Goal: Task Accomplishment & Management: Manage account settings

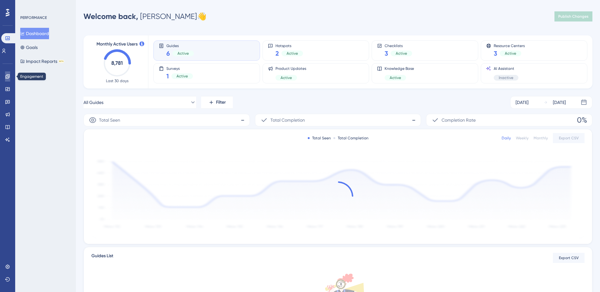
click at [5, 77] on icon at bounding box center [7, 76] width 5 height 5
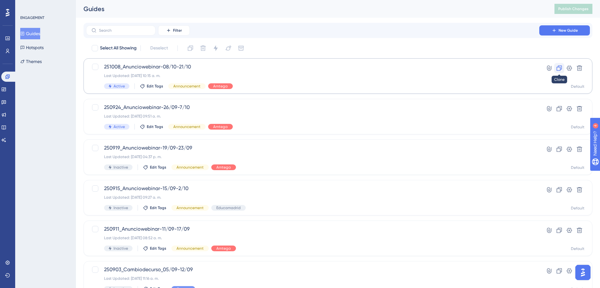
click at [556, 69] on icon at bounding box center [559, 68] width 6 height 6
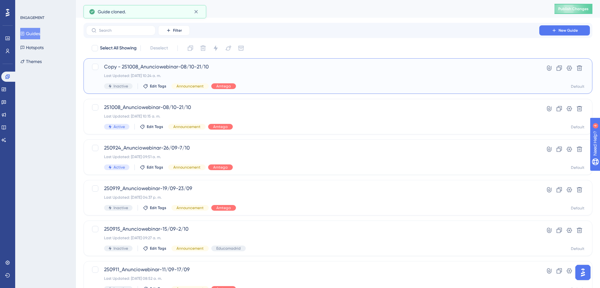
click at [146, 68] on span "Copy - 251008_Anunciowebinar-08/10-21/10" at bounding box center [312, 67] width 417 height 8
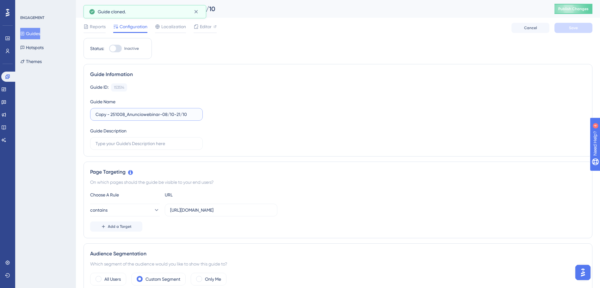
drag, startPoint x: 108, startPoint y: 114, endPoint x: 79, endPoint y: 108, distance: 29.5
click at [109, 116] on input "251008_Anunciowebinar-08/10-21/10" at bounding box center [147, 114] width 102 height 7
click at [151, 114] on input "251022_Anunciowebinar-08/10-21/10" at bounding box center [147, 114] width 102 height 7
click at [164, 114] on input "251022_Anunciowebinar-22/10-21/10" at bounding box center [147, 114] width 102 height 7
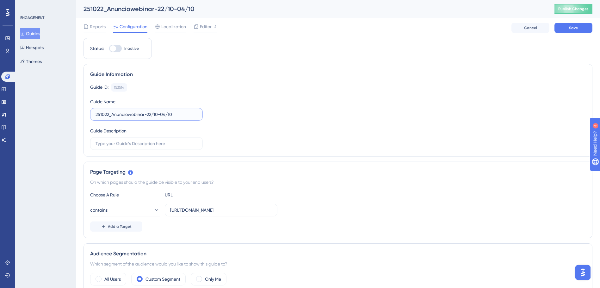
click at [176, 114] on input "251022_Anunciowebinar-22/10-04/10" at bounding box center [147, 114] width 102 height 7
type input "251022_Anunciowebinar-22/10-04/11"
click at [558, 24] on button "Save" at bounding box center [573, 28] width 38 height 10
click at [204, 26] on span "Editor" at bounding box center [206, 27] width 12 height 8
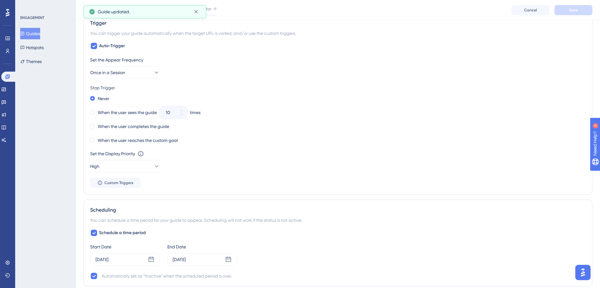
scroll to position [380, 0]
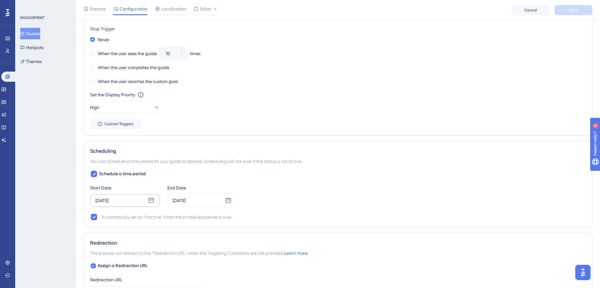
click at [152, 197] on icon at bounding box center [151, 199] width 5 height 5
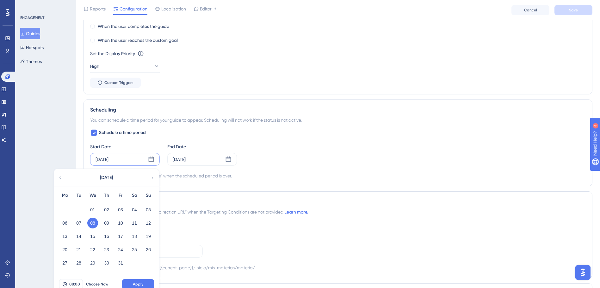
scroll to position [506, 0]
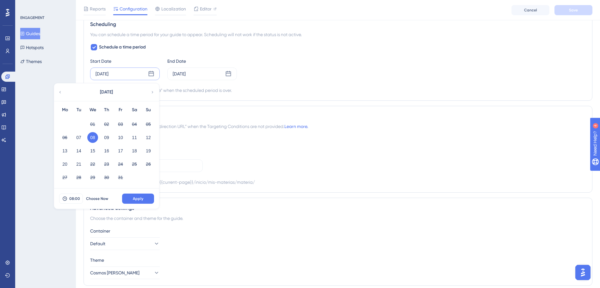
click at [229, 91] on div "Automatically set as “Inactive” when the scheduled period is over." at bounding box center [167, 90] width 130 height 8
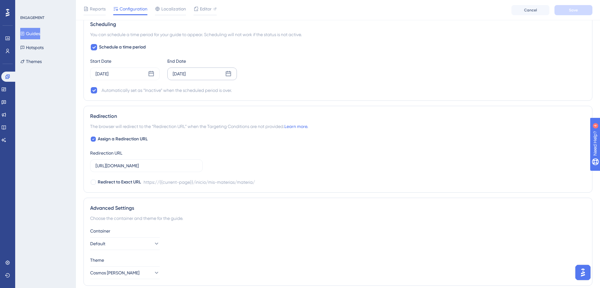
click at [232, 75] on div "[DATE]" at bounding box center [202, 73] width 70 height 13
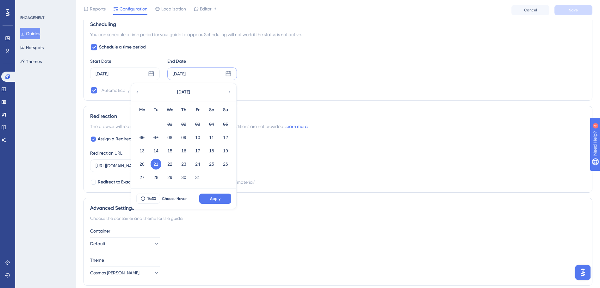
click at [230, 94] on icon at bounding box center [229, 92] width 4 height 6
click at [156, 138] on button "04" at bounding box center [156, 137] width 11 height 11
click at [211, 196] on span "Apply" at bounding box center [215, 198] width 10 height 5
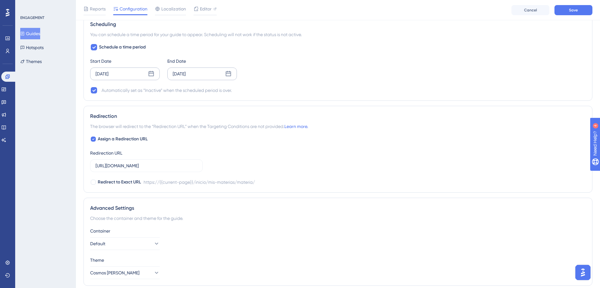
click at [153, 72] on icon at bounding box center [151, 74] width 6 height 6
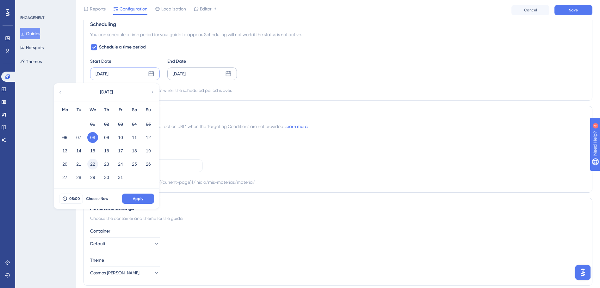
click at [90, 166] on button "22" at bounding box center [92, 163] width 11 height 11
click at [134, 199] on span "Apply" at bounding box center [138, 198] width 10 height 5
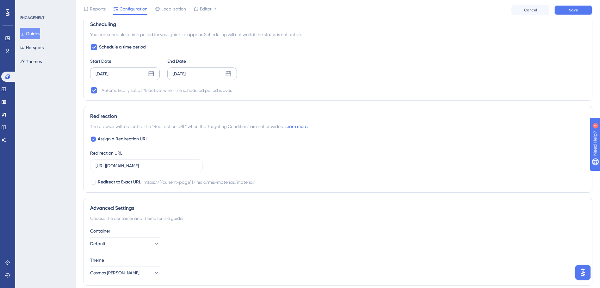
click at [578, 8] on button "Save" at bounding box center [573, 10] width 38 height 10
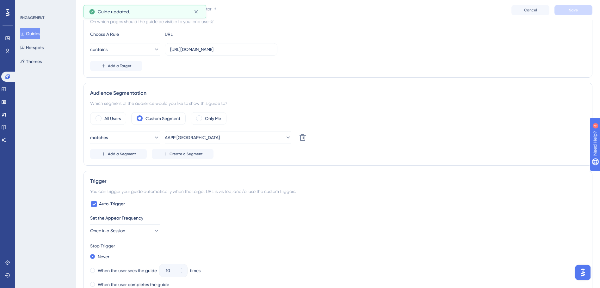
scroll to position [0, 0]
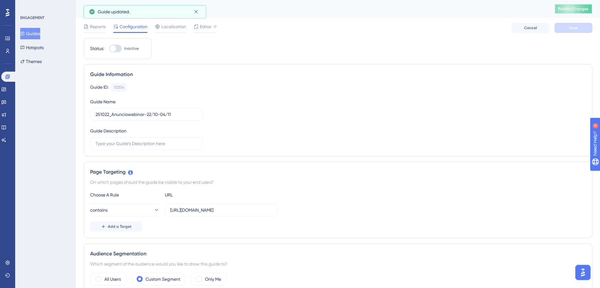
click at [576, 5] on button "Publish Changes" at bounding box center [573, 9] width 38 height 10
click at [201, 27] on span "Editor" at bounding box center [206, 27] width 12 height 8
click at [564, 7] on span "Publish Changes" at bounding box center [573, 8] width 30 height 5
click at [23, 33] on button "Guides" at bounding box center [30, 33] width 20 height 11
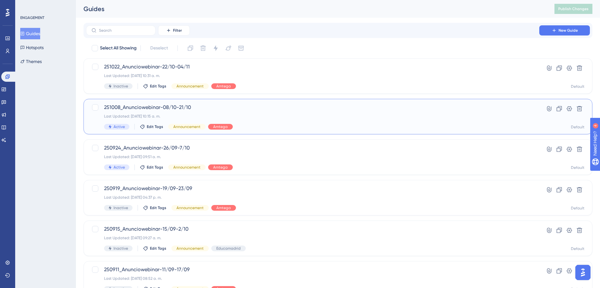
click at [178, 112] on div "251008_Anunciowebinar-08/10-21/10 Last Updated: [DATE] 10:15 a. m. Active Edit …" at bounding box center [312, 116] width 417 height 26
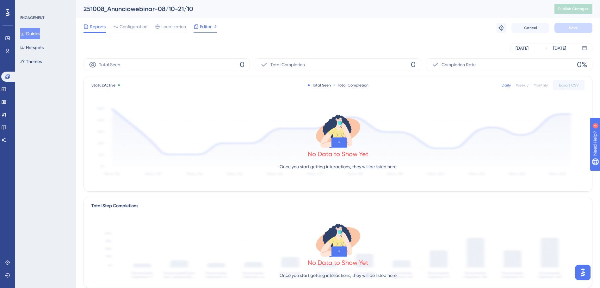
click at [197, 26] on icon at bounding box center [196, 26] width 5 height 5
click at [143, 28] on span "Configuration" at bounding box center [134, 27] width 28 height 8
click at [137, 20] on div "Reports Configuration Localization Editor Troubleshoot Cancel Save" at bounding box center [338, 28] width 509 height 20
click at [136, 39] on div "Performance Users Engagement Widgets Feedback Product Updates Knowledge Base AI…" at bounding box center [338, 217] width 524 height 434
click at [139, 24] on span "Configuration" at bounding box center [134, 27] width 28 height 8
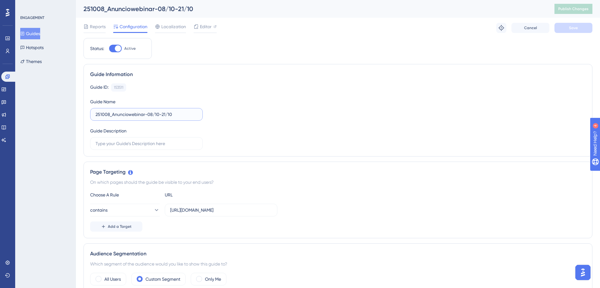
click at [152, 116] on input "251008_Anunciowebinar-08/10-21/10" at bounding box center [147, 114] width 102 height 7
type input "251008_Anunciowebinar-09/10-21/10"
click at [562, 26] on button "Save" at bounding box center [573, 28] width 38 height 10
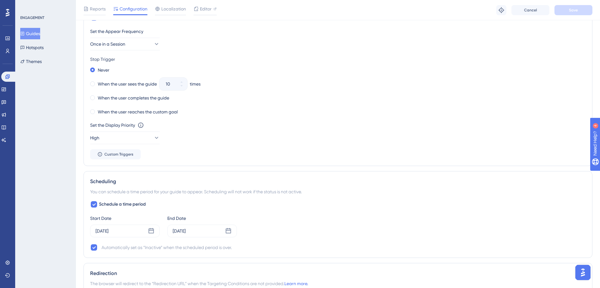
scroll to position [380, 0]
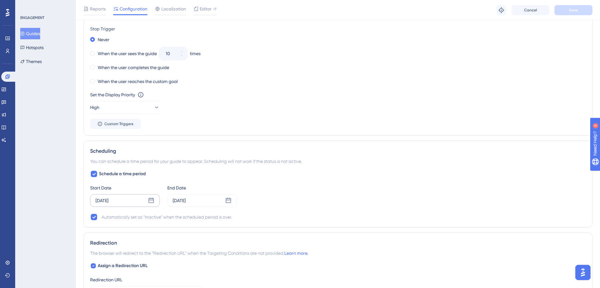
click at [108, 201] on div "[DATE]" at bounding box center [102, 200] width 13 height 8
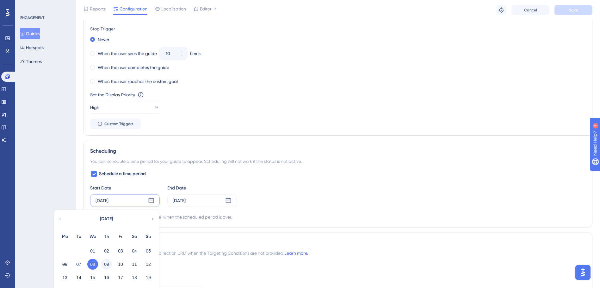
click at [103, 261] on button "09" at bounding box center [106, 263] width 11 height 11
click at [266, 170] on div "Schedule a time period Start Date [DATE] [DATE] Mo Tu We Th Fr Sa Su 01 02 03 0…" at bounding box center [338, 195] width 496 height 51
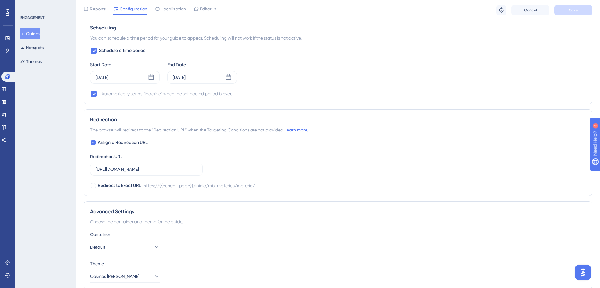
scroll to position [506, 0]
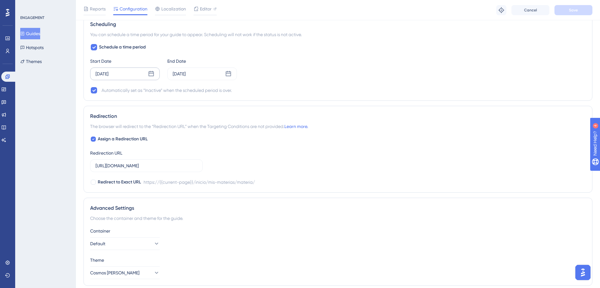
click at [155, 68] on div "[DATE]" at bounding box center [125, 73] width 70 height 13
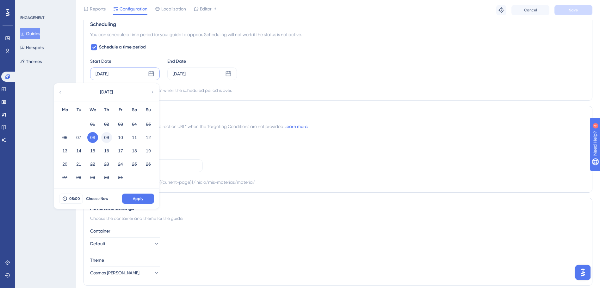
click at [104, 136] on button "09" at bounding box center [106, 137] width 11 height 11
click at [138, 199] on span "Apply" at bounding box center [138, 198] width 10 height 5
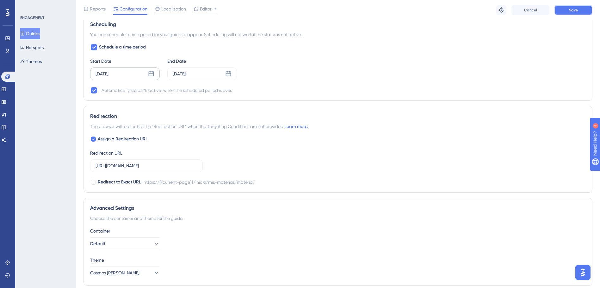
click at [563, 11] on button "Save" at bounding box center [573, 10] width 38 height 10
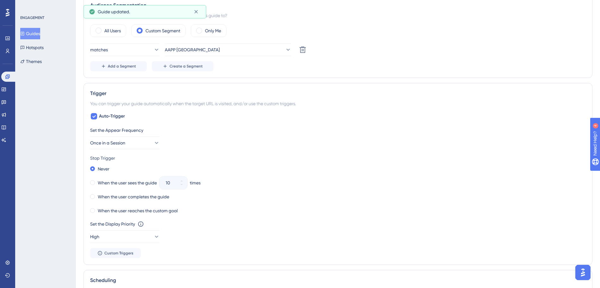
scroll to position [0, 0]
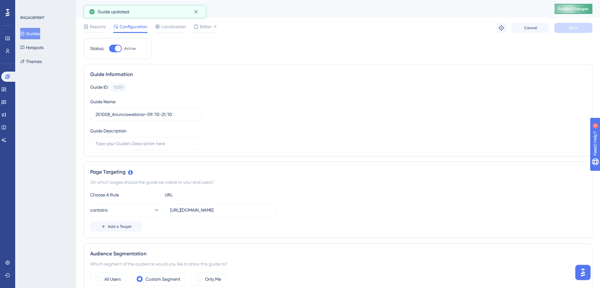
click at [584, 6] on span "Publish Changes" at bounding box center [573, 8] width 30 height 5
click at [332, 66] on div "Guide Information Guide ID: 153511 Copy Guide Name 251008_Anunciowebinar-09/10-…" at bounding box center [338, 110] width 509 height 92
